Goal: Transaction & Acquisition: Obtain resource

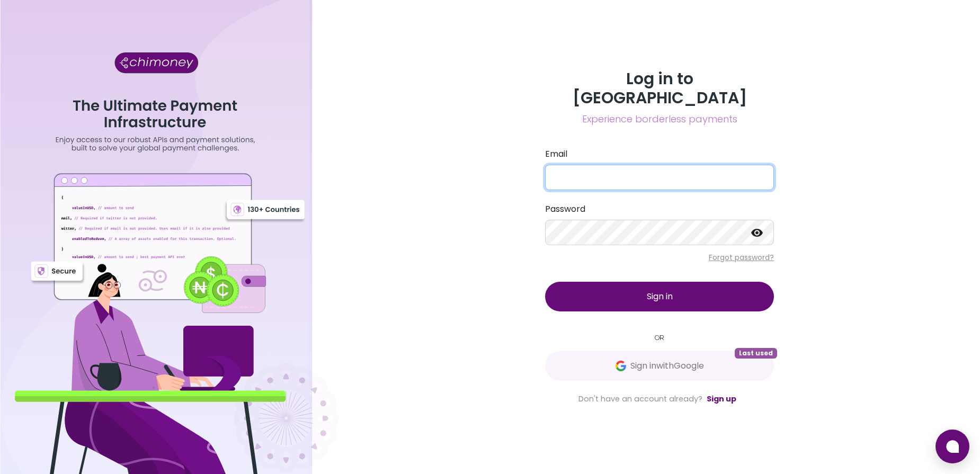
type input "[EMAIL_ADDRESS][DOMAIN_NAME]"
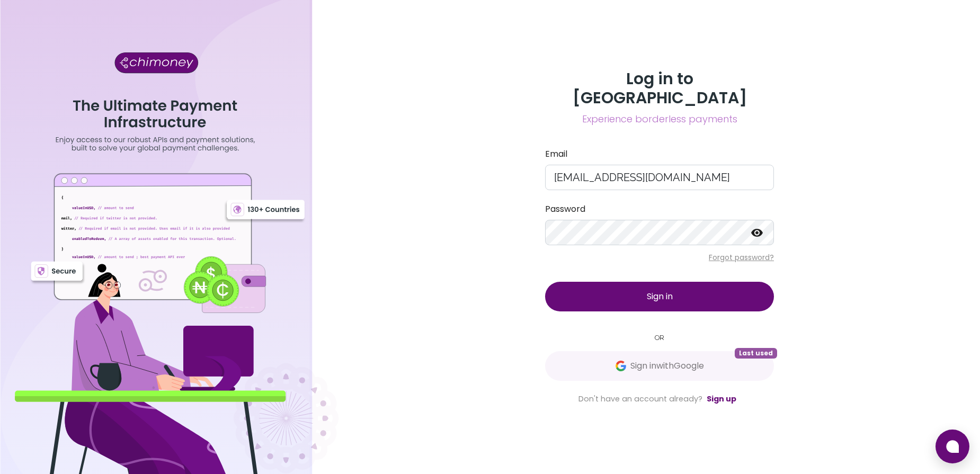
click at [583, 287] on button "Sign in" at bounding box center [659, 297] width 229 height 30
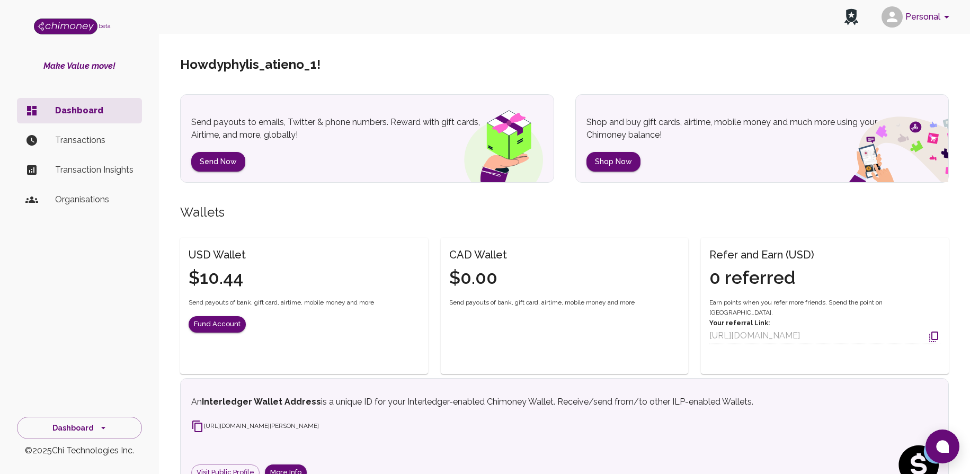
click at [106, 133] on li "Transactions" at bounding box center [79, 140] width 125 height 25
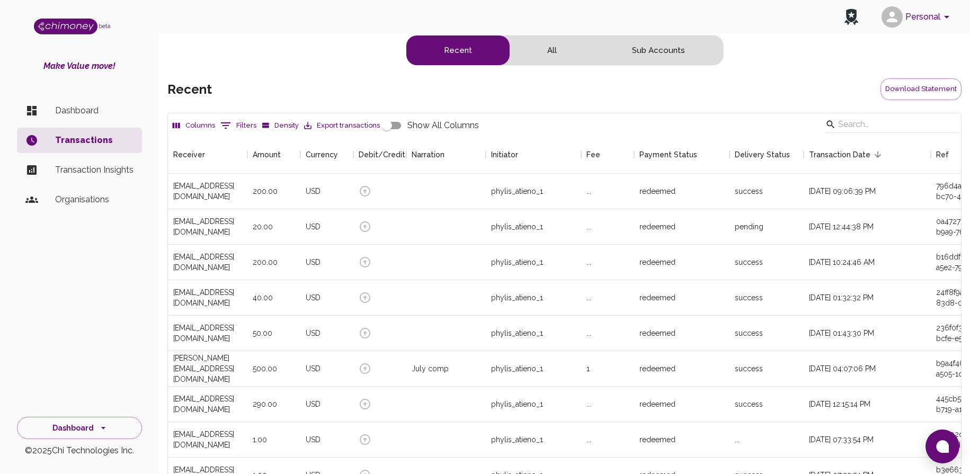
scroll to position [393, 783]
click at [100, 108] on p "Dashboard" at bounding box center [94, 110] width 78 height 13
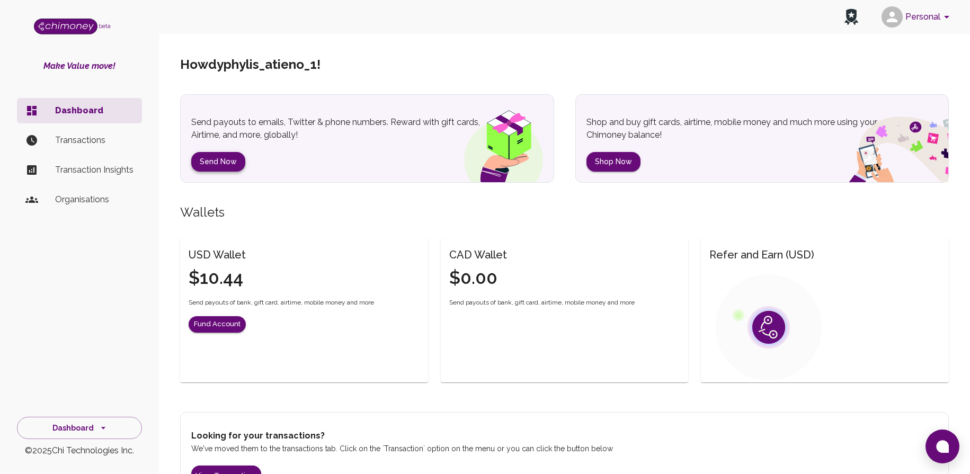
click at [210, 164] on button "Send Now" at bounding box center [218, 162] width 54 height 20
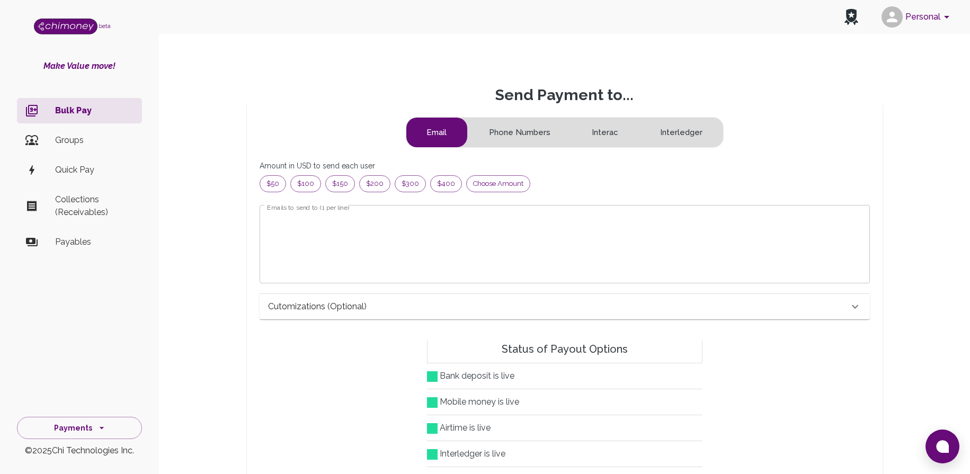
scroll to position [126, 582]
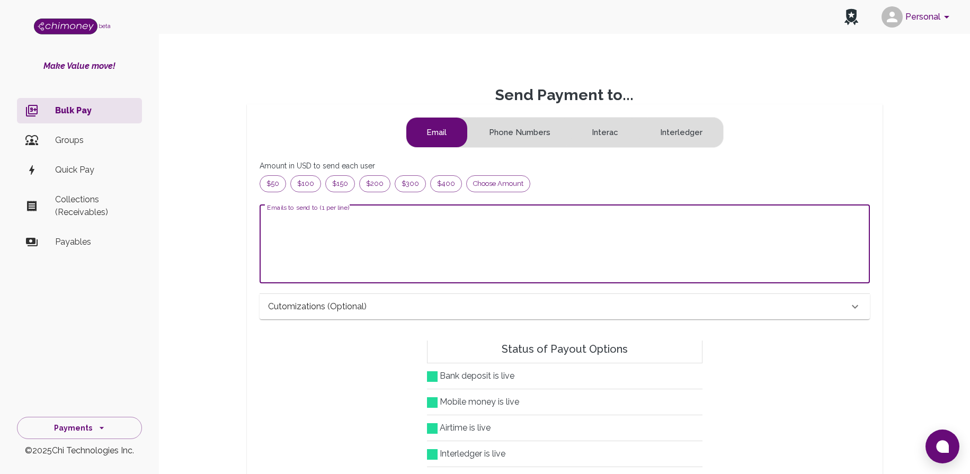
click at [315, 226] on textarea "Emails to send to (1 per line)" at bounding box center [564, 243] width 595 height 61
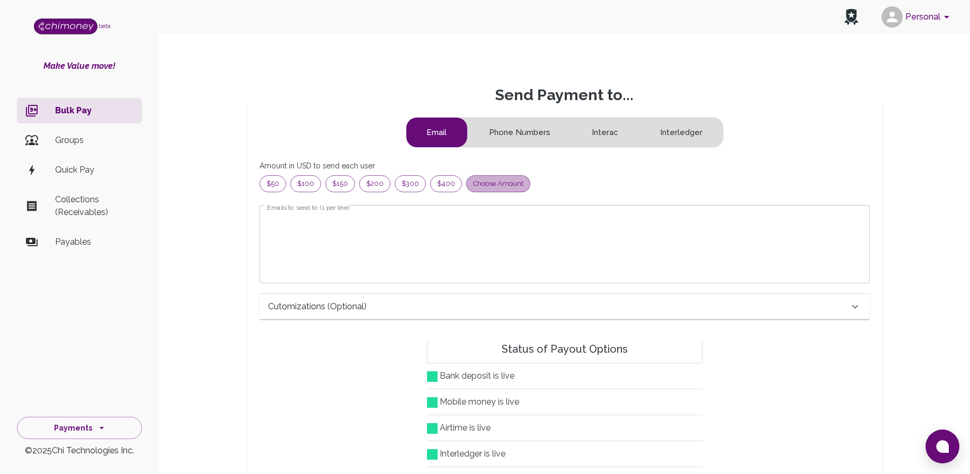
click at [492, 185] on span "Choose amount" at bounding box center [498, 184] width 63 height 11
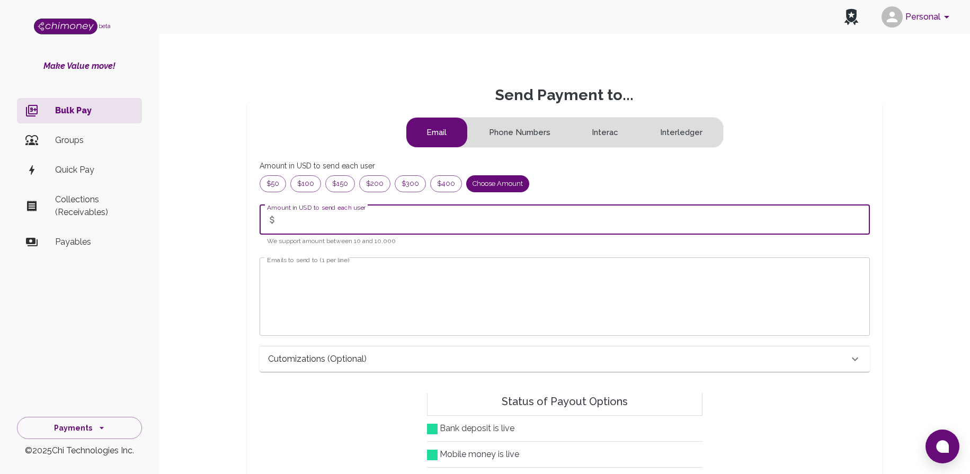
click at [447, 223] on input "Amount in USD to send each user" at bounding box center [576, 220] width 588 height 30
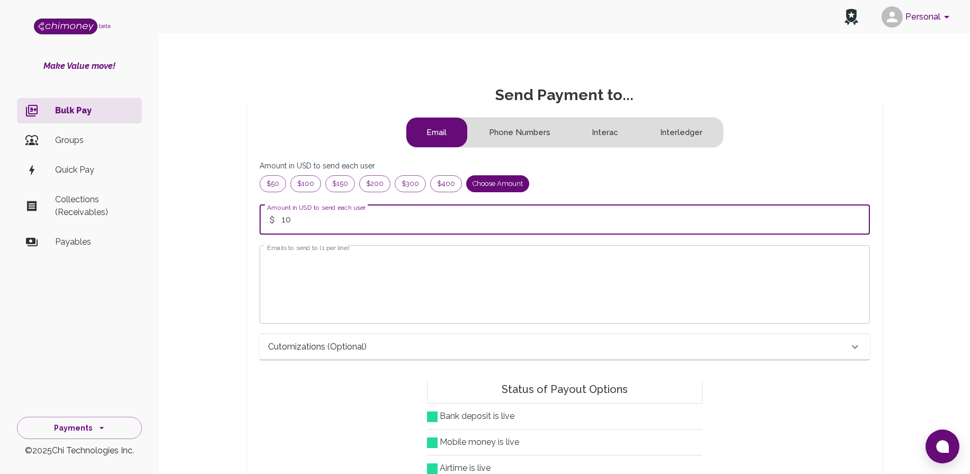
type input "10"
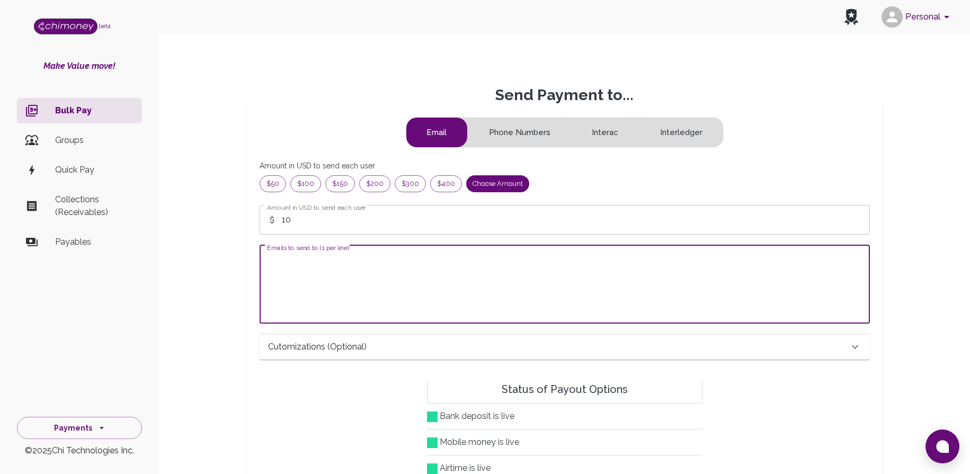
click at [433, 291] on textarea "Emails to send to (1 per line)" at bounding box center [564, 284] width 595 height 61
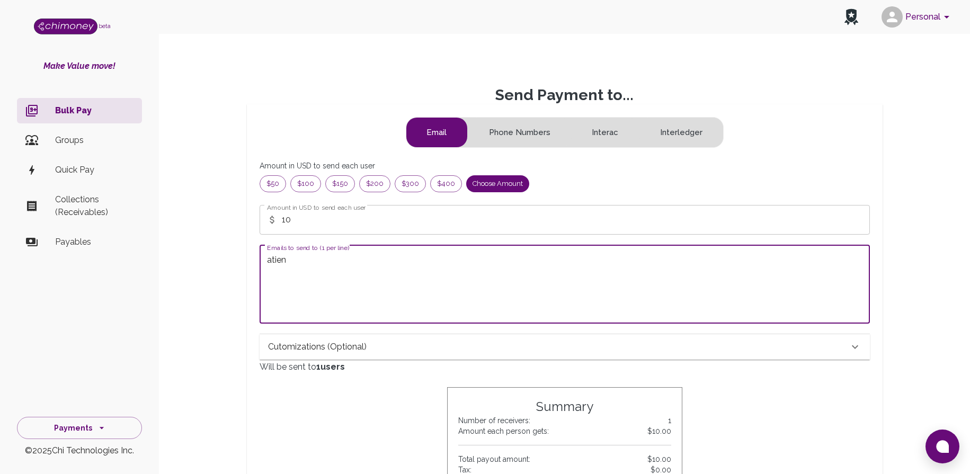
type textarea "atien"
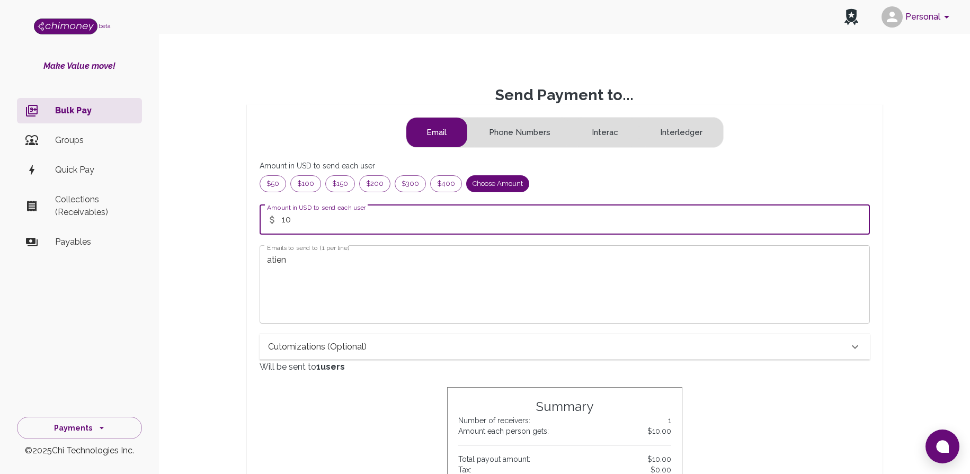
click at [327, 212] on input "10" at bounding box center [576, 220] width 588 height 30
type input "0"
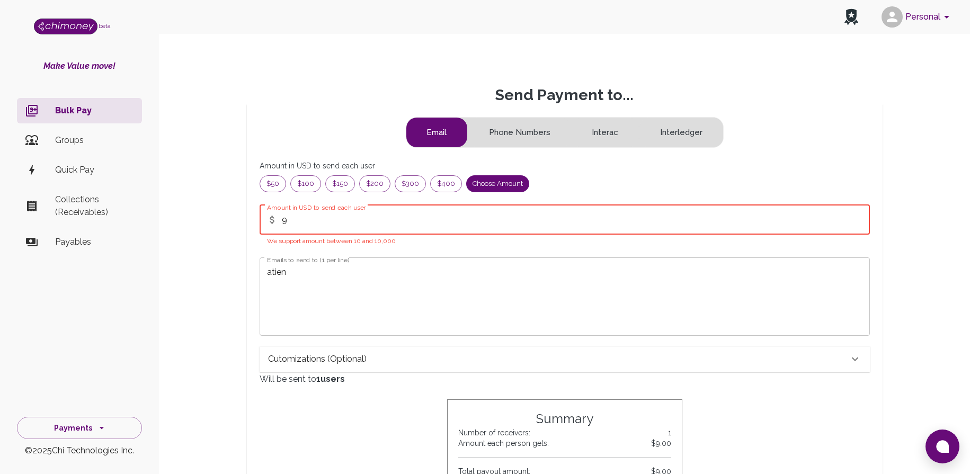
type input "9"
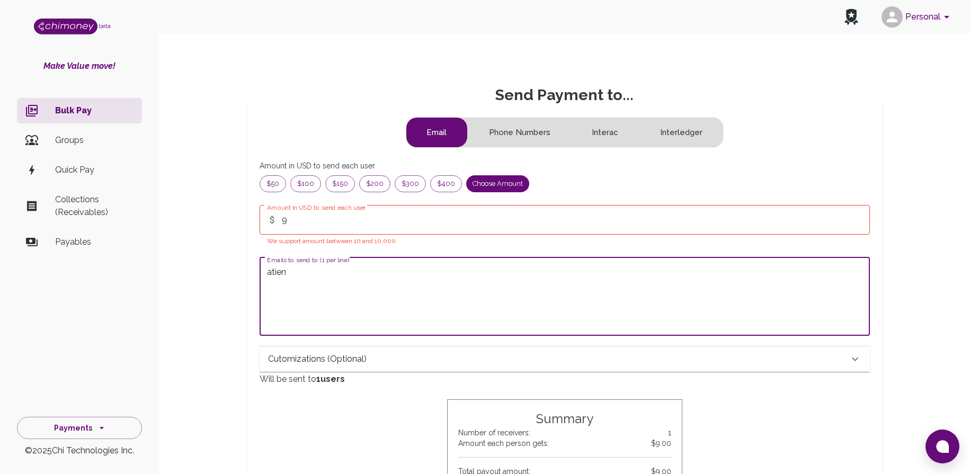
click at [299, 269] on textarea "atien" at bounding box center [564, 296] width 595 height 61
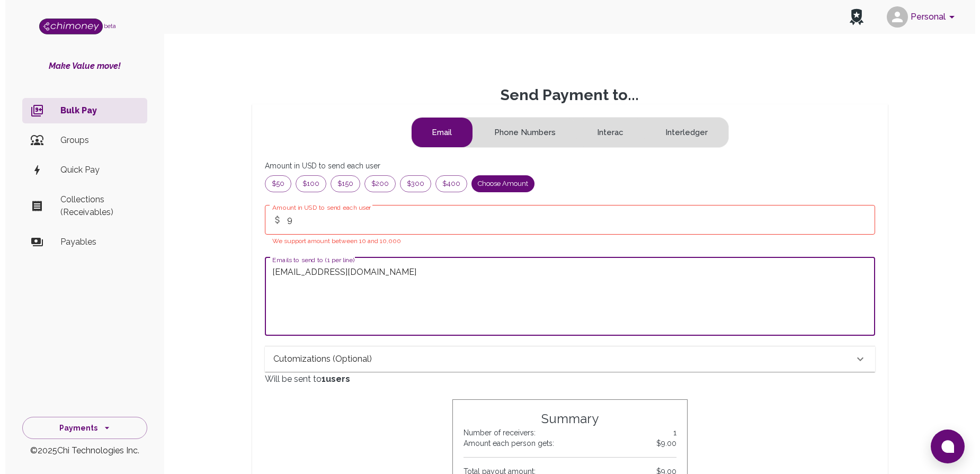
scroll to position [415, 0]
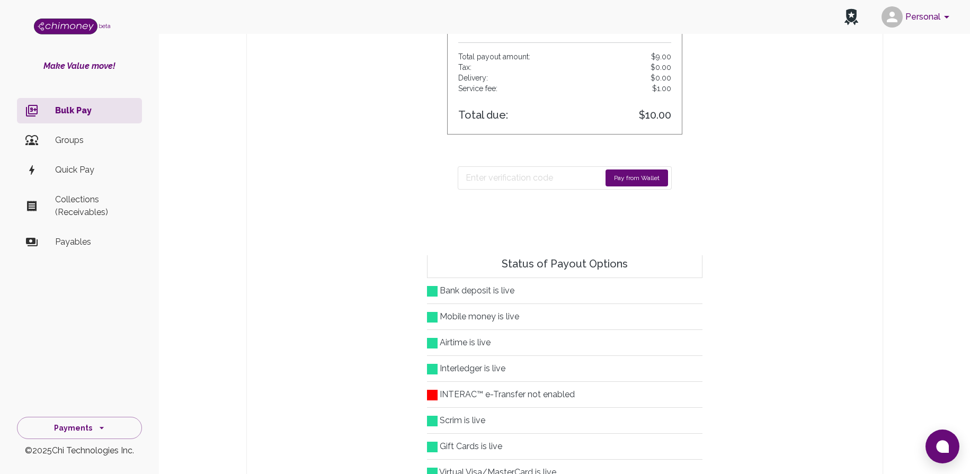
type textarea "[EMAIL_ADDRESS][DOMAIN_NAME]"
click at [643, 183] on button "Pay from Wallet" at bounding box center [636, 177] width 63 height 17
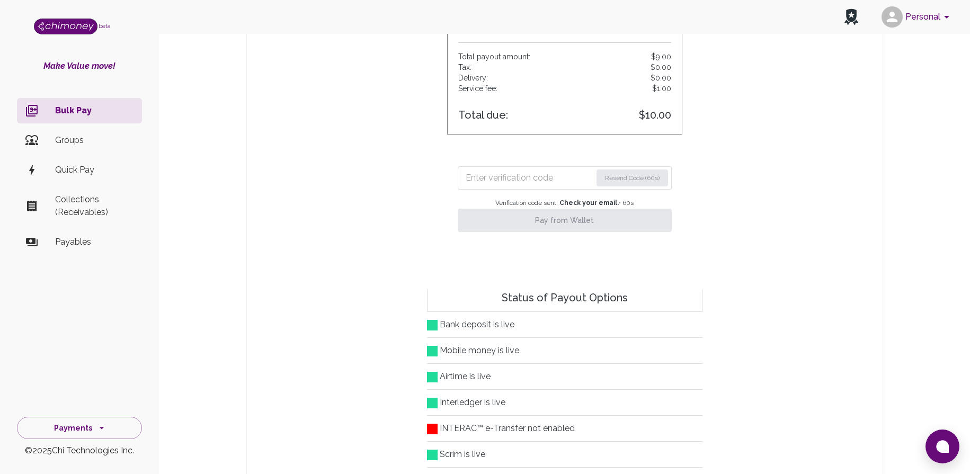
click at [560, 179] on input "Enter verification code" at bounding box center [529, 177] width 126 height 17
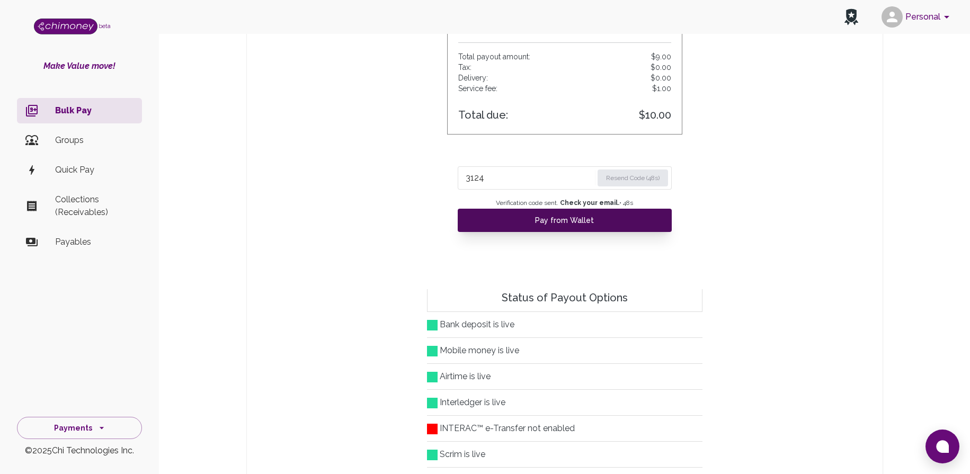
type input "3124"
click at [551, 224] on button "Pay from Wallet" at bounding box center [565, 220] width 214 height 23
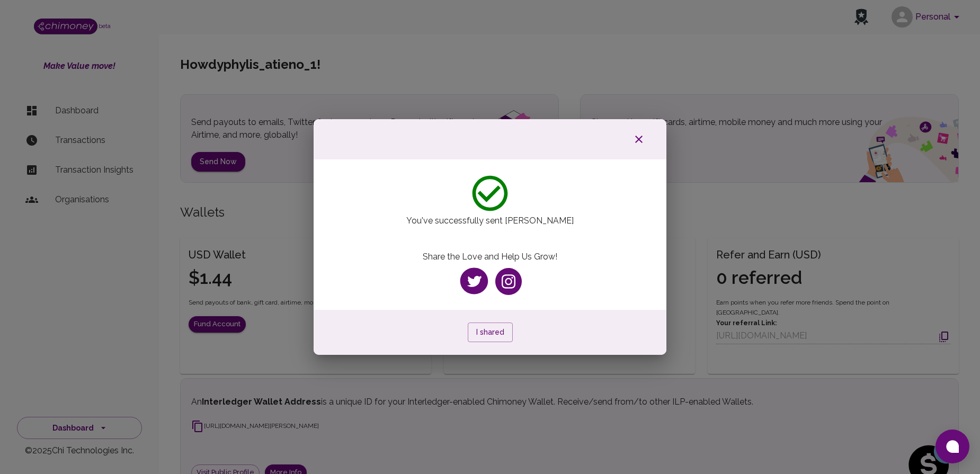
click at [644, 129] on div at bounding box center [490, 139] width 353 height 40
click at [638, 138] on icon "button" at bounding box center [638, 139] width 7 height 7
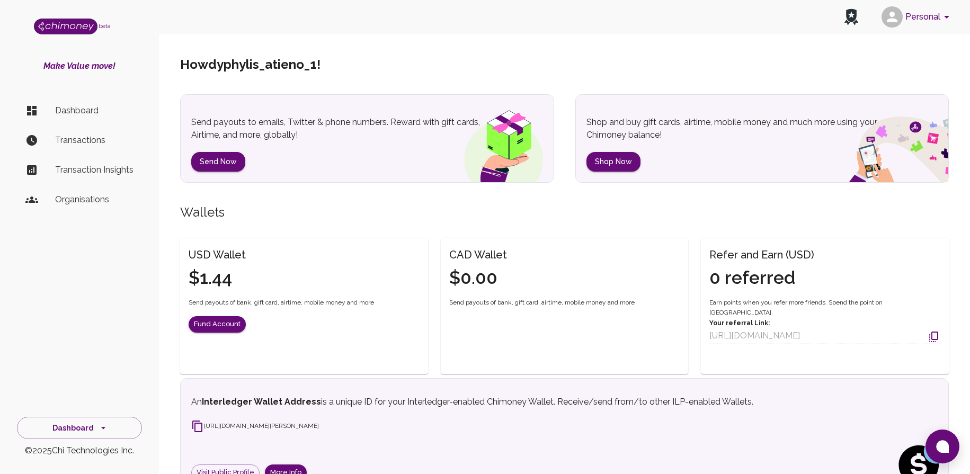
click at [73, 144] on p "Transactions" at bounding box center [94, 140] width 78 height 13
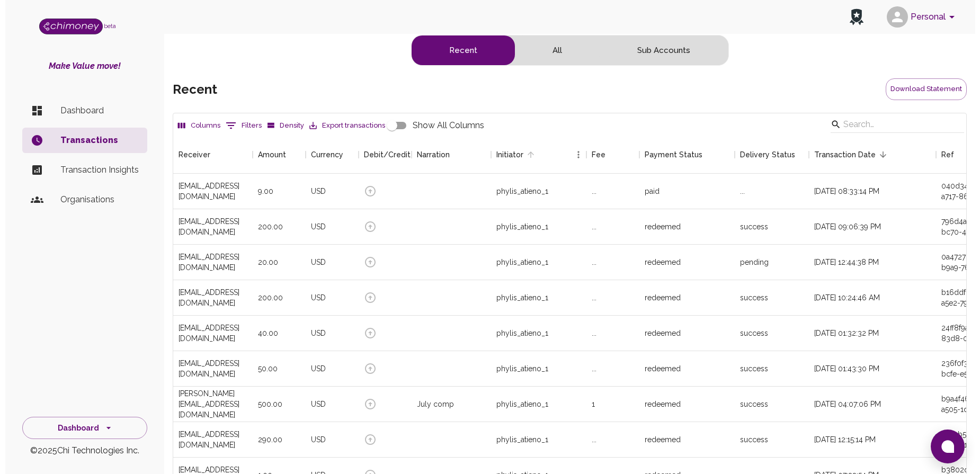
scroll to position [393, 783]
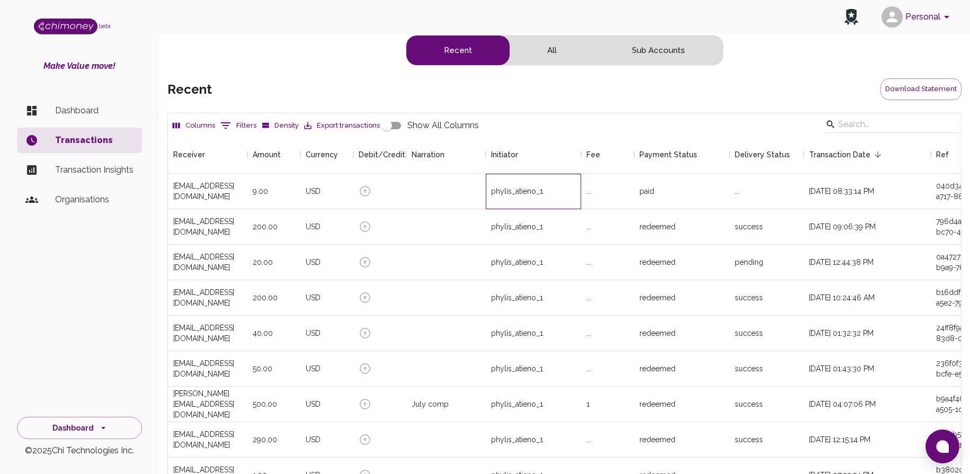
click at [541, 184] on div "phylis_atieno_1" at bounding box center [533, 191] width 95 height 35
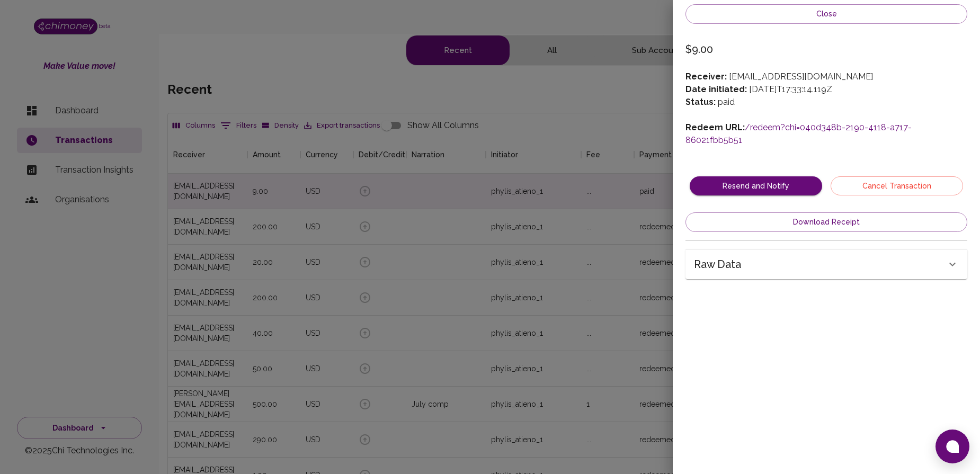
click at [795, 124] on link "/redeem?chi=040d348b-2190-4118-a717-86021fbb5b51" at bounding box center [798, 133] width 226 height 23
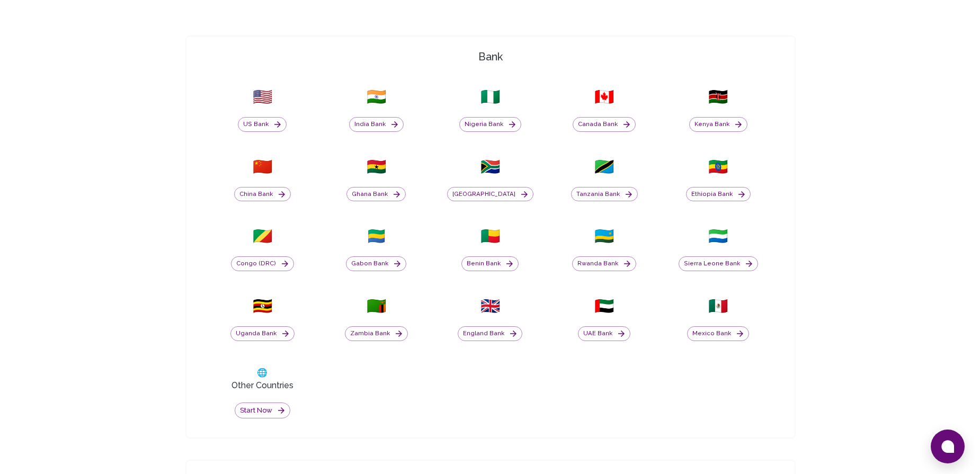
scroll to position [415, 0]
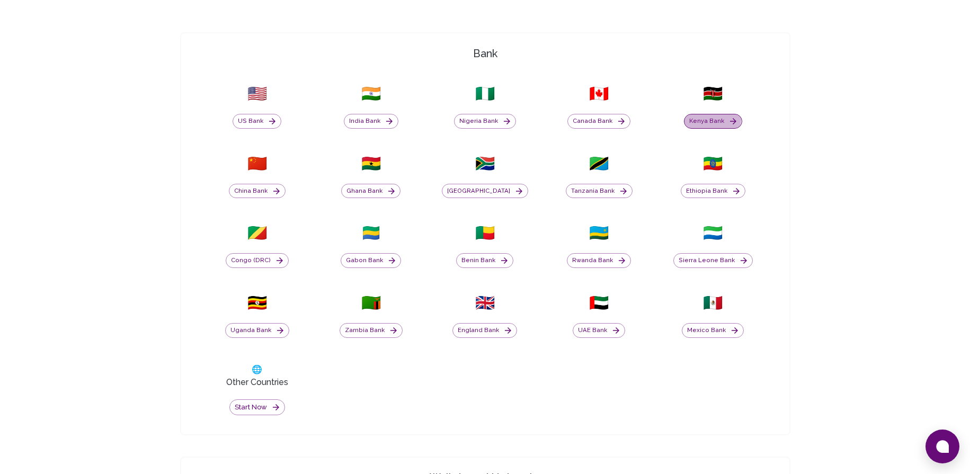
click at [710, 119] on button "Kenya Bank" at bounding box center [713, 121] width 58 height 15
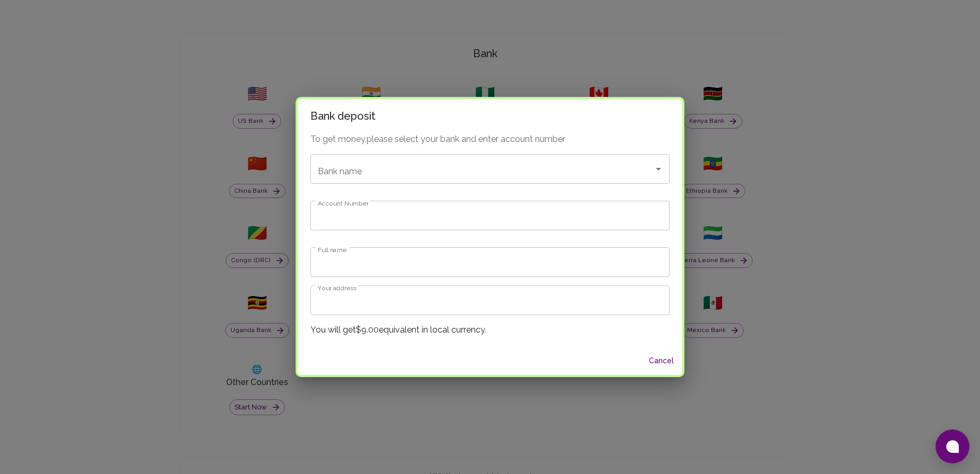
click at [481, 189] on div "To get money, please select your bank and enter account number Bank name Bank n…" at bounding box center [490, 240] width 385 height 214
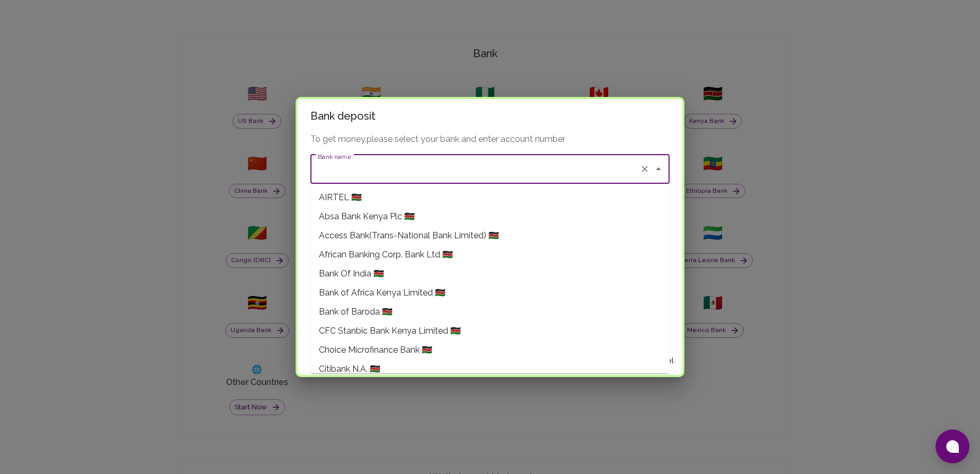
click at [459, 176] on input "Bank name" at bounding box center [475, 169] width 320 height 20
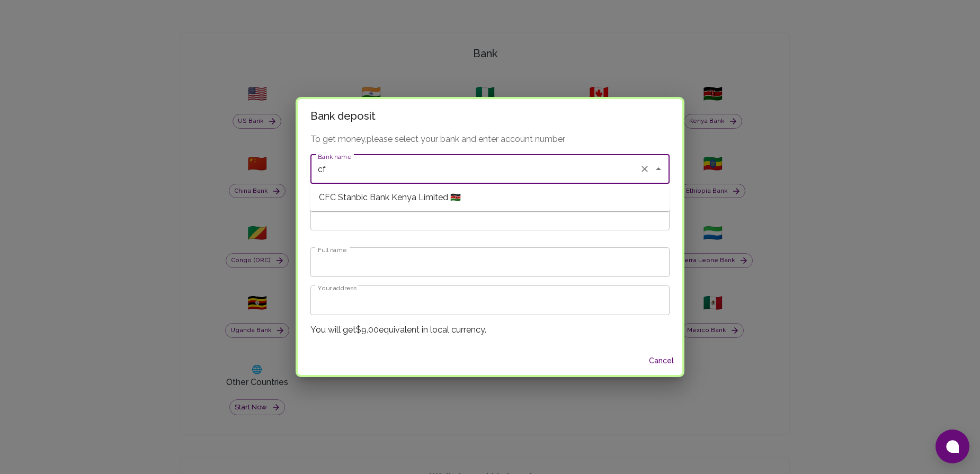
click at [437, 197] on span "CFC Stanbic Bank Kenya Limited 🇰🇪" at bounding box center [390, 197] width 142 height 13
type input "CFC Stanbic Bank Kenya Limited"
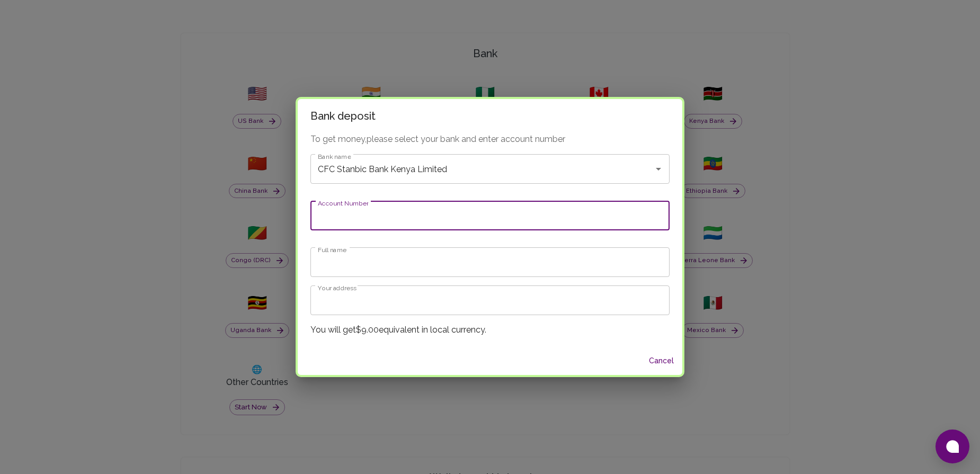
click at [386, 217] on input "Account Number" at bounding box center [489, 216] width 359 height 30
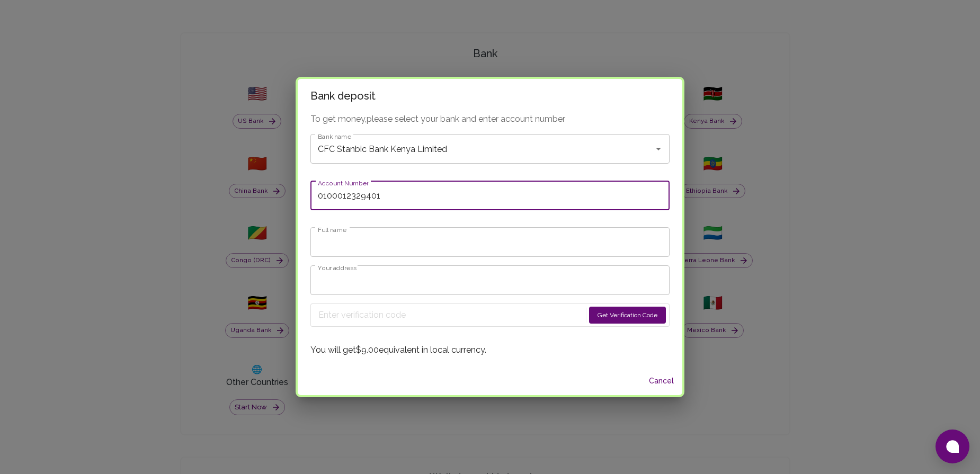
type input "0100012329401"
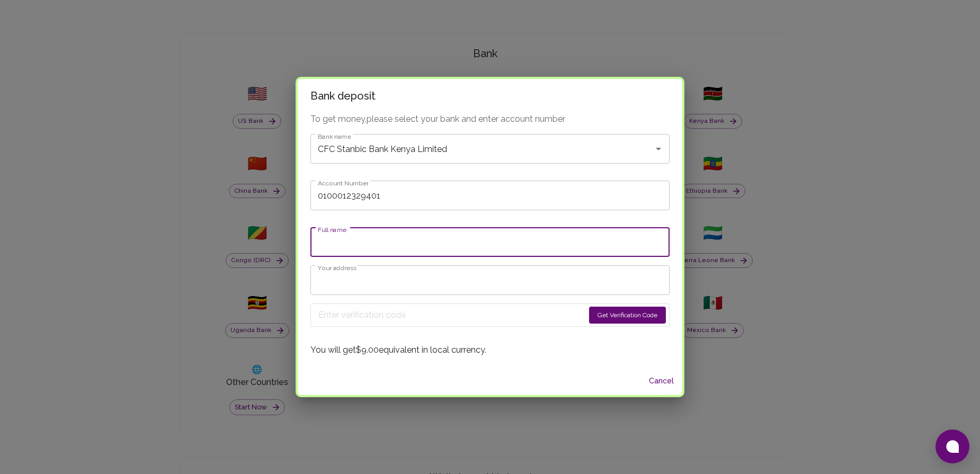
click at [382, 242] on input "Full name" at bounding box center [489, 242] width 359 height 30
type input "Phylis Atieno"
click at [610, 325] on form "Get Verification Code" at bounding box center [489, 315] width 359 height 23
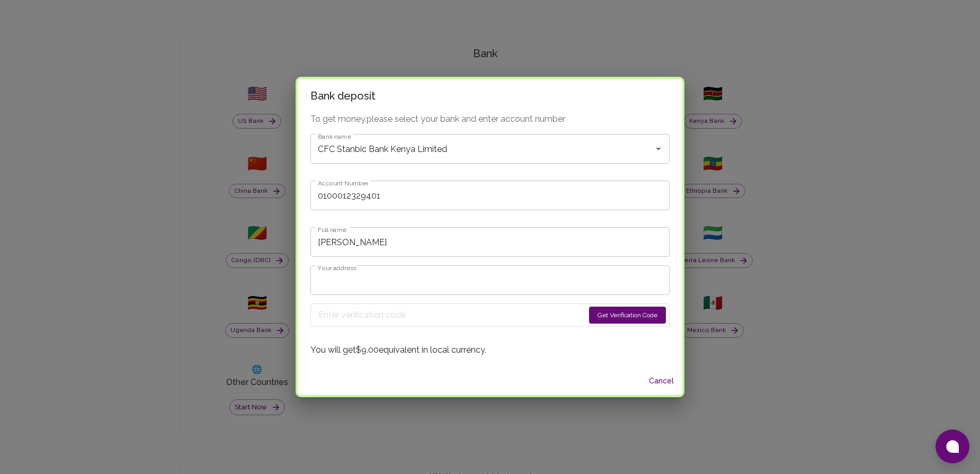
click at [595, 315] on button "Get Verification Code" at bounding box center [627, 315] width 77 height 17
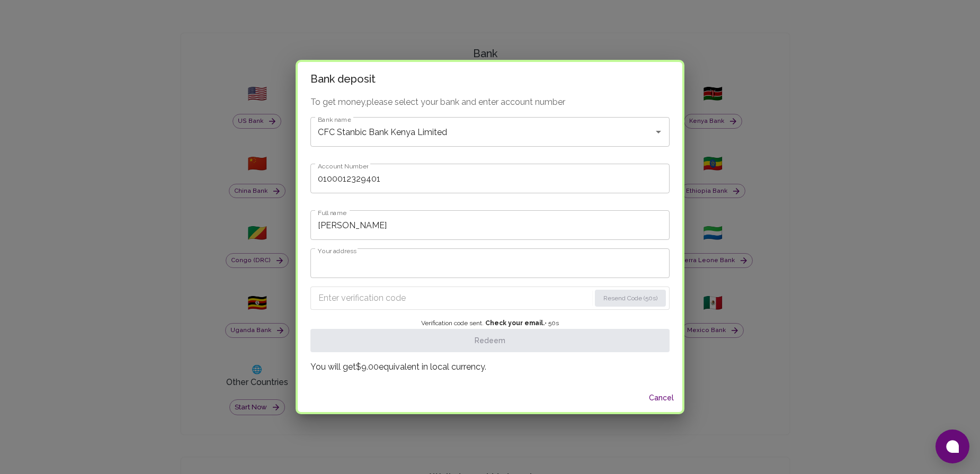
click at [540, 294] on input "Enter verification code" at bounding box center [454, 298] width 272 height 17
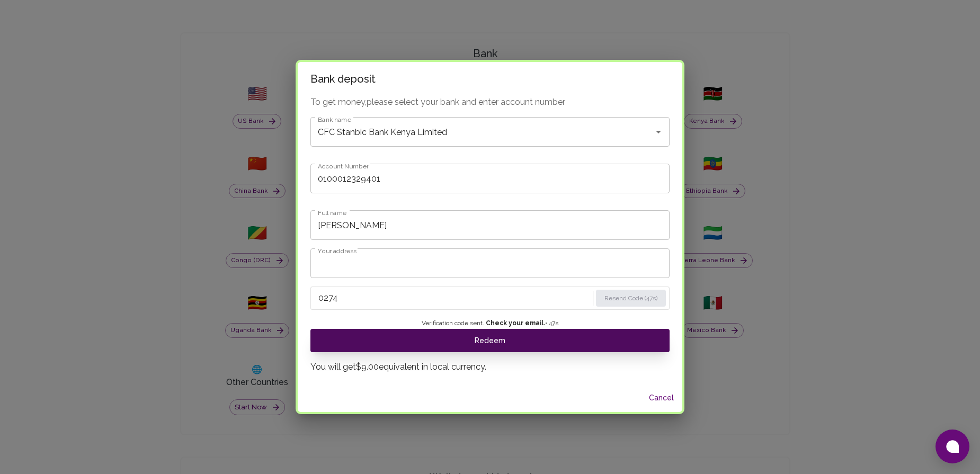
type input "0274"
click at [542, 342] on button "Redeem" at bounding box center [489, 340] width 359 height 23
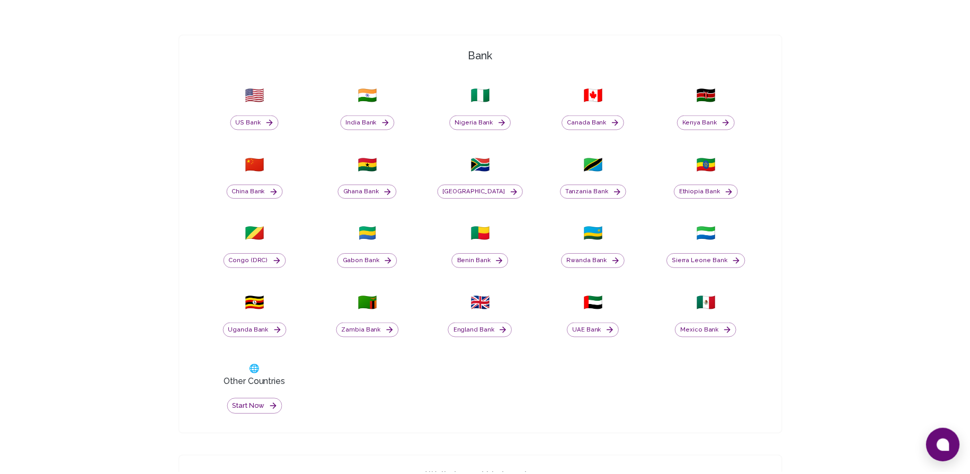
scroll to position [0, 0]
